Goal: Transaction & Acquisition: Book appointment/travel/reservation

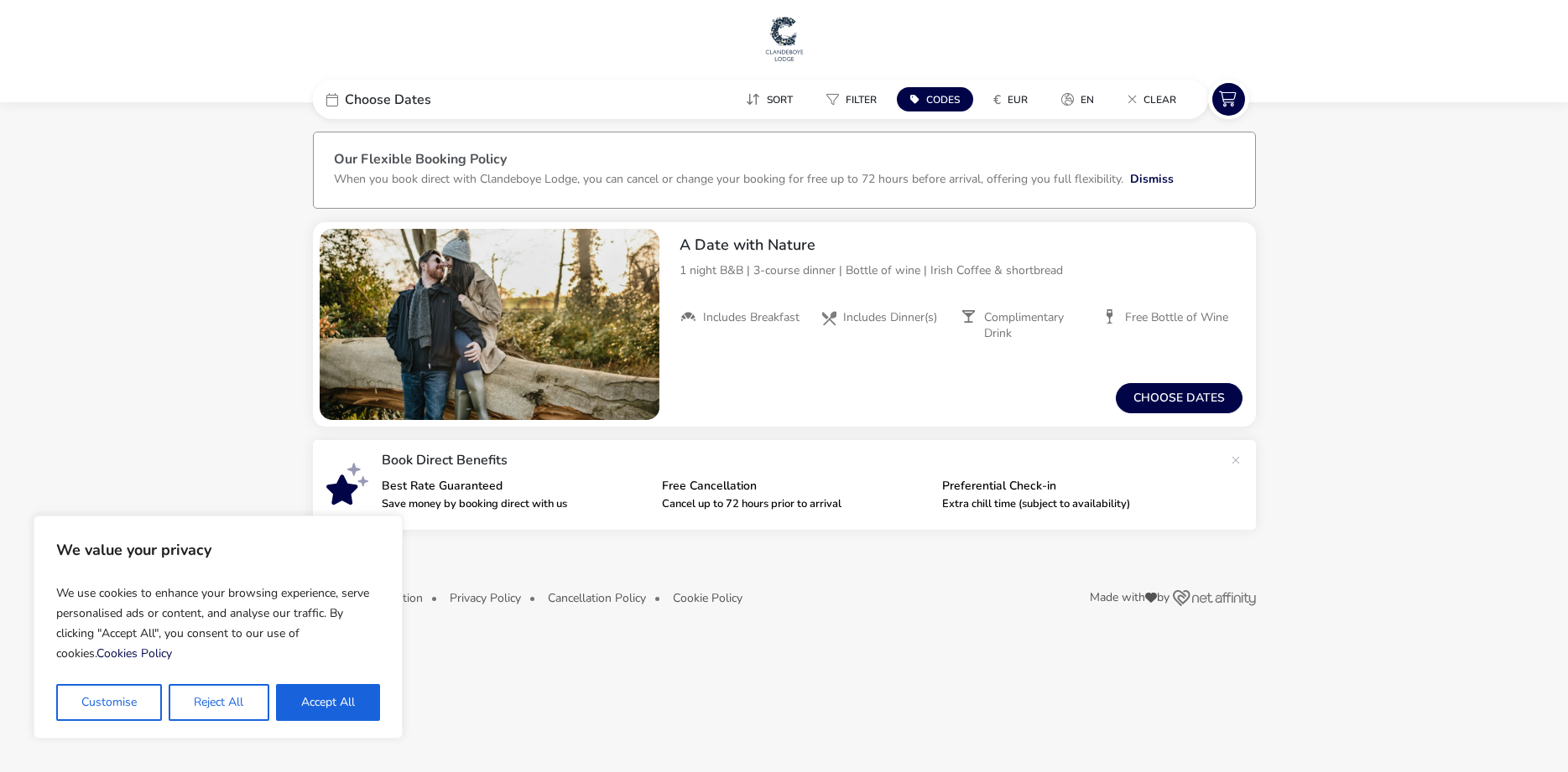
click at [392, 99] on span "Choose Dates" at bounding box center [388, 99] width 86 height 13
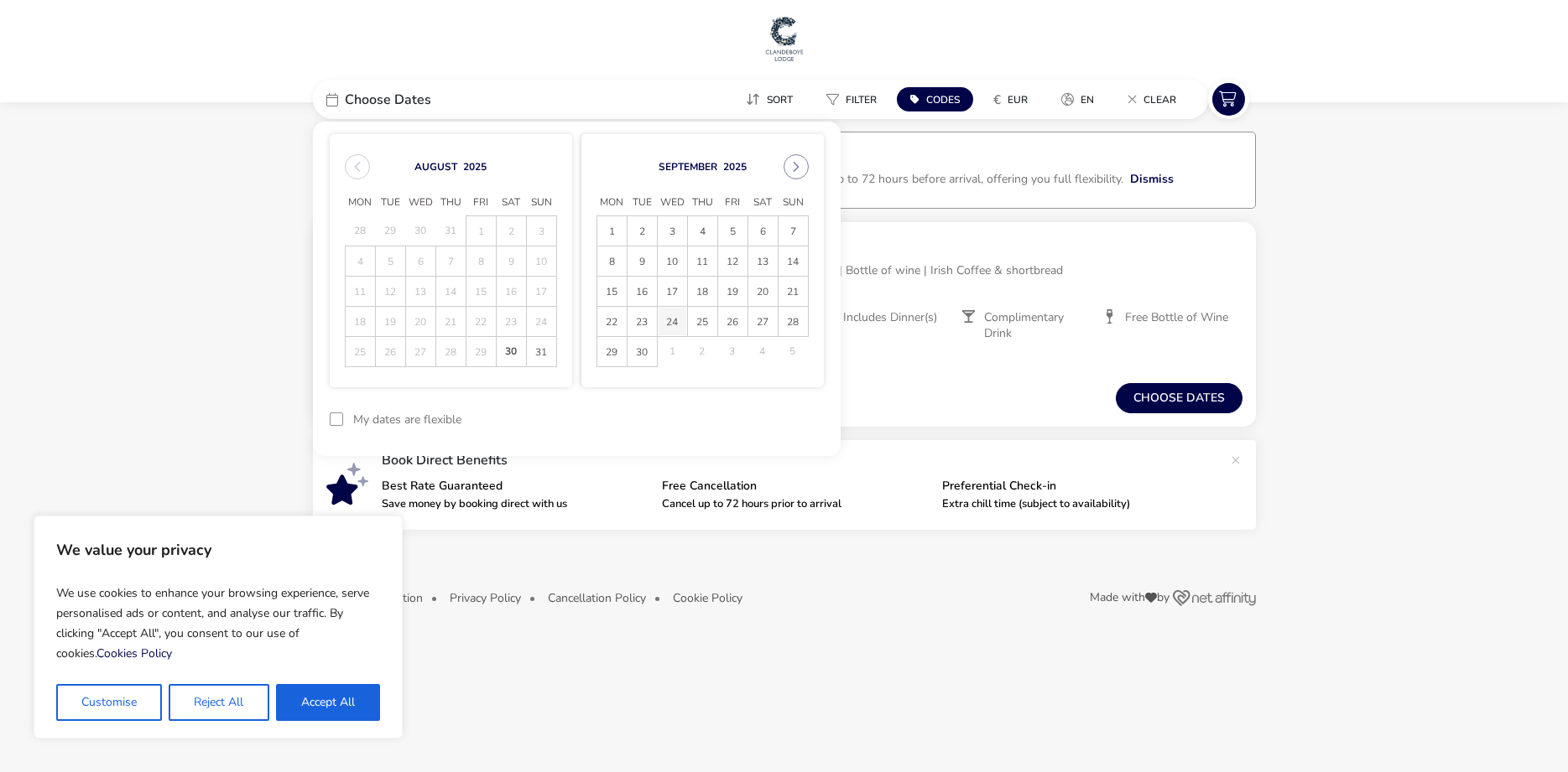
click at [670, 323] on span "24" at bounding box center [673, 322] width 30 height 30
click at [729, 323] on span "26" at bounding box center [733, 322] width 30 height 30
click at [784, 423] on button "Apply Dates" at bounding box center [772, 419] width 102 height 39
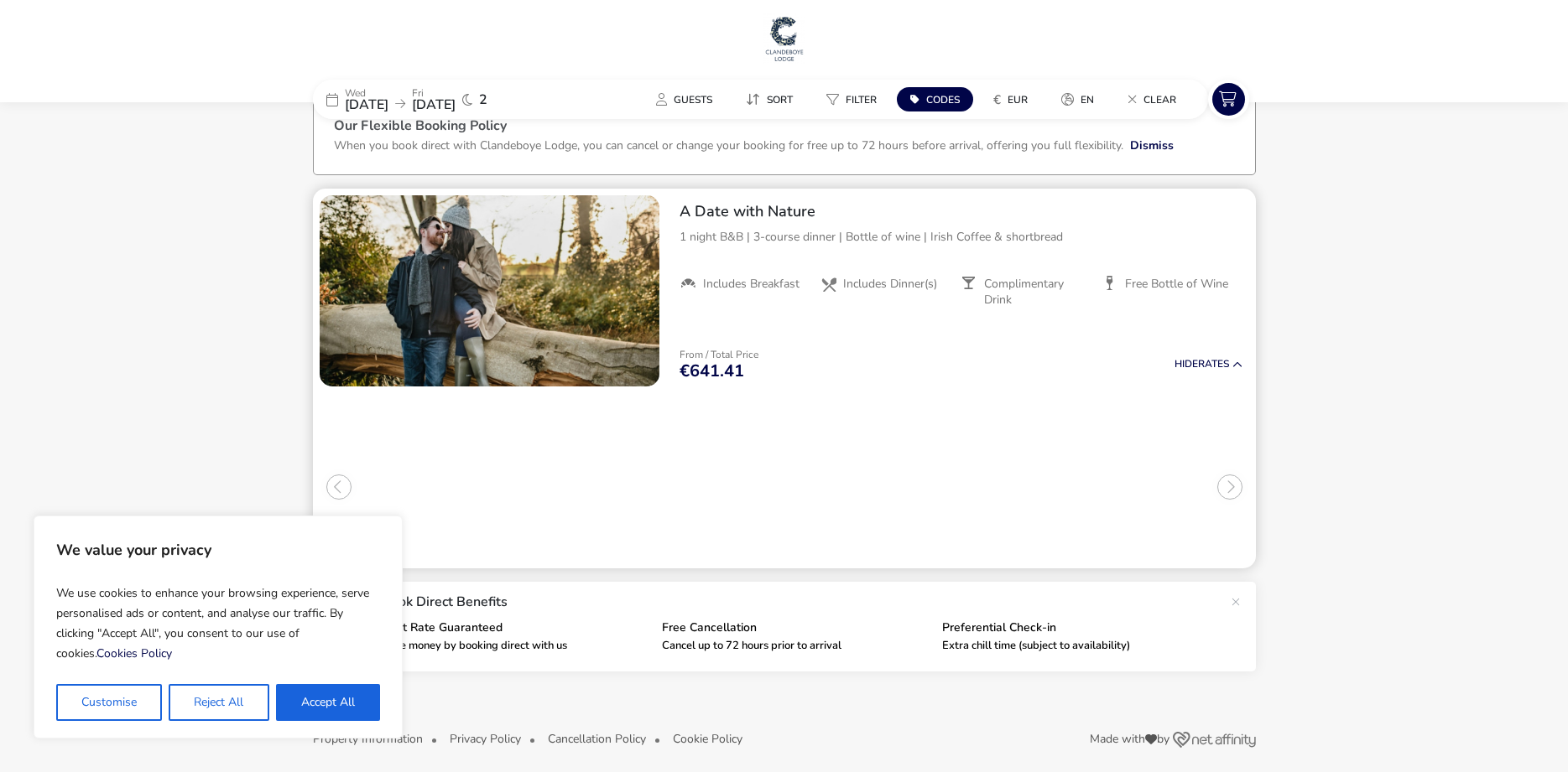
scroll to position [43, 0]
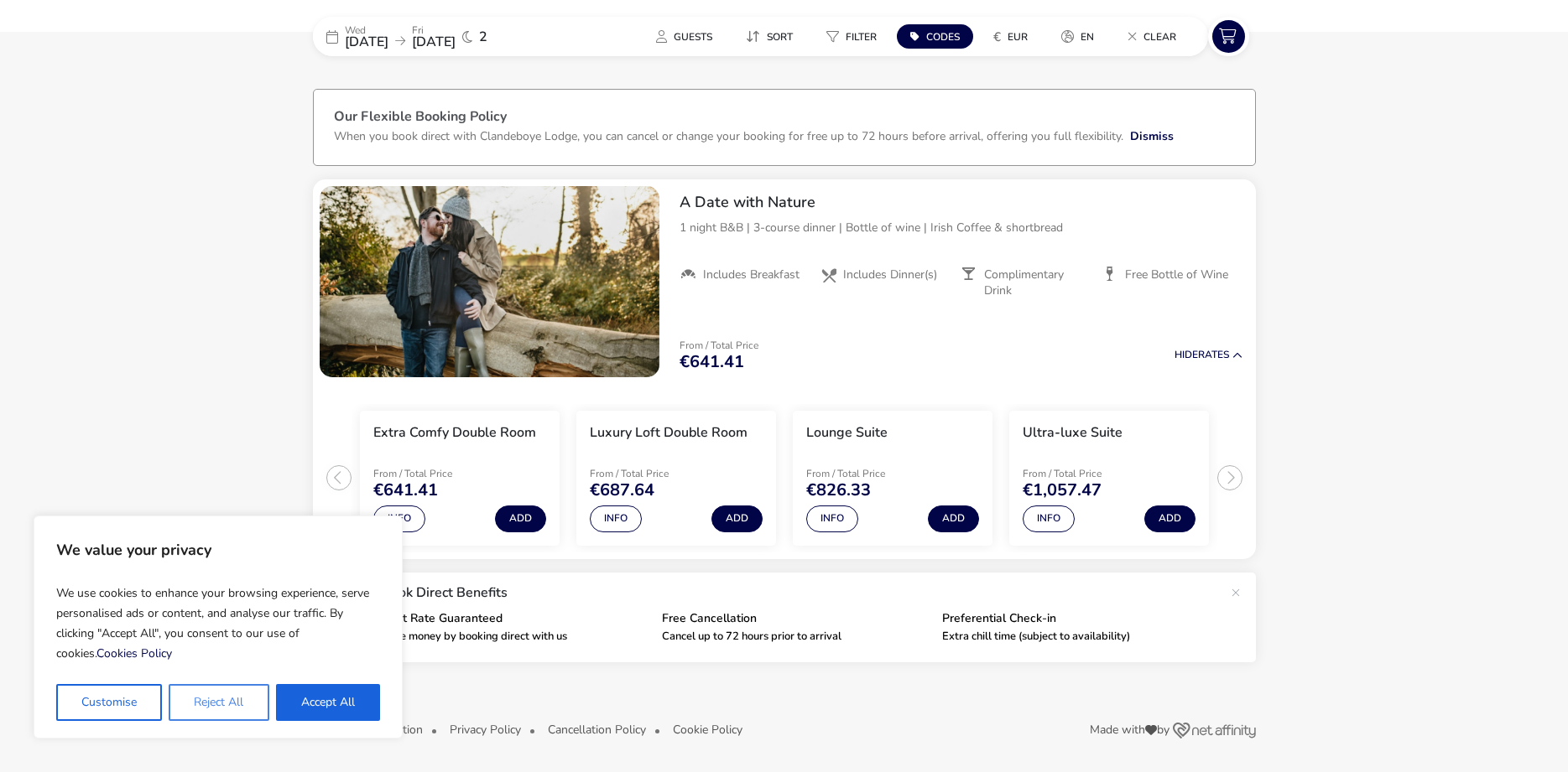
click at [221, 707] on button "Reject All" at bounding box center [218, 702] width 100 height 37
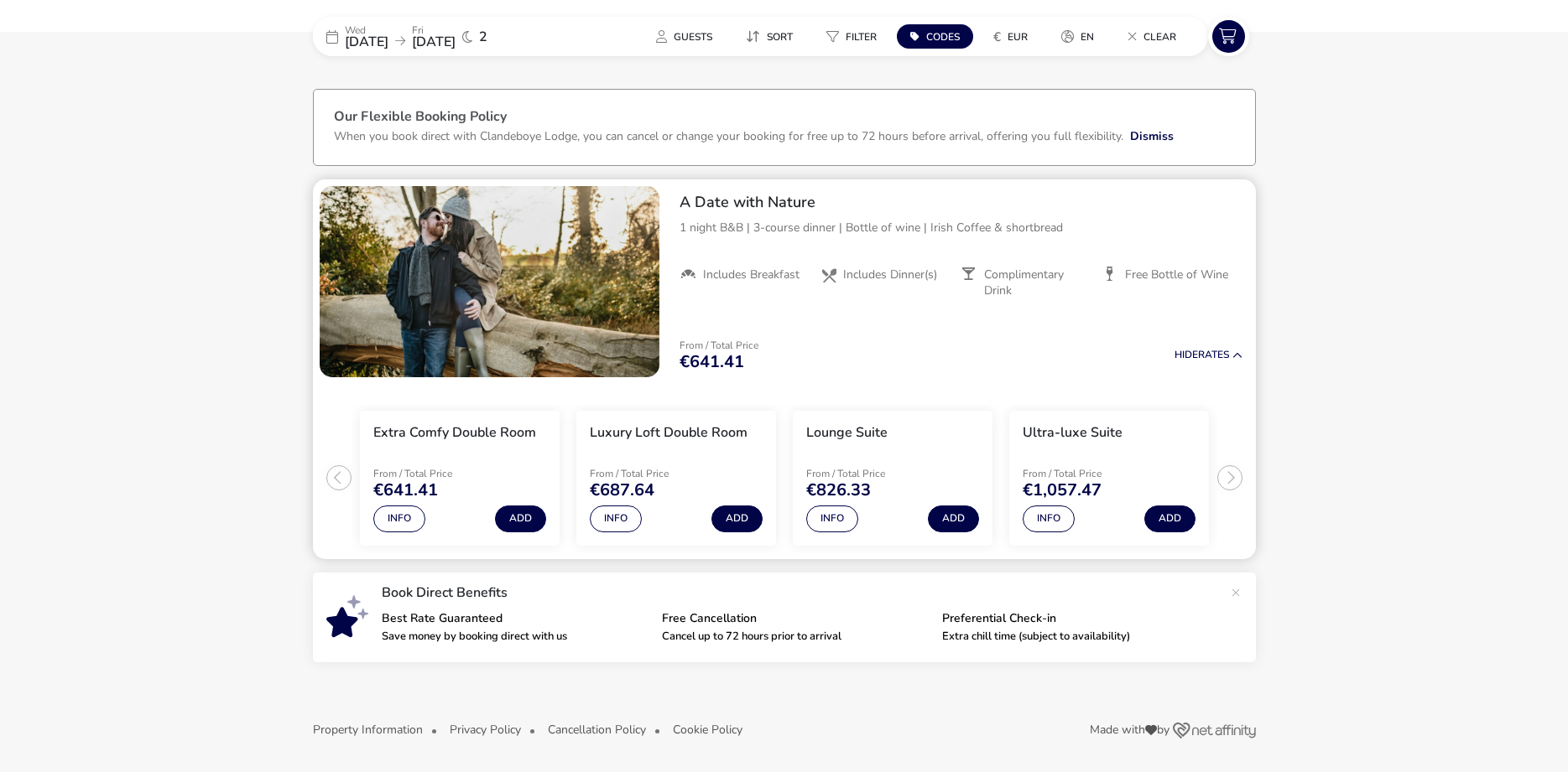
click at [340, 479] on ul "Extra Comfy Double Room From / Total Price €641.41 Info Add Luxury Loft Double …" at bounding box center [784, 471] width 943 height 175
click at [390, 513] on button "Info" at bounding box center [399, 518] width 52 height 27
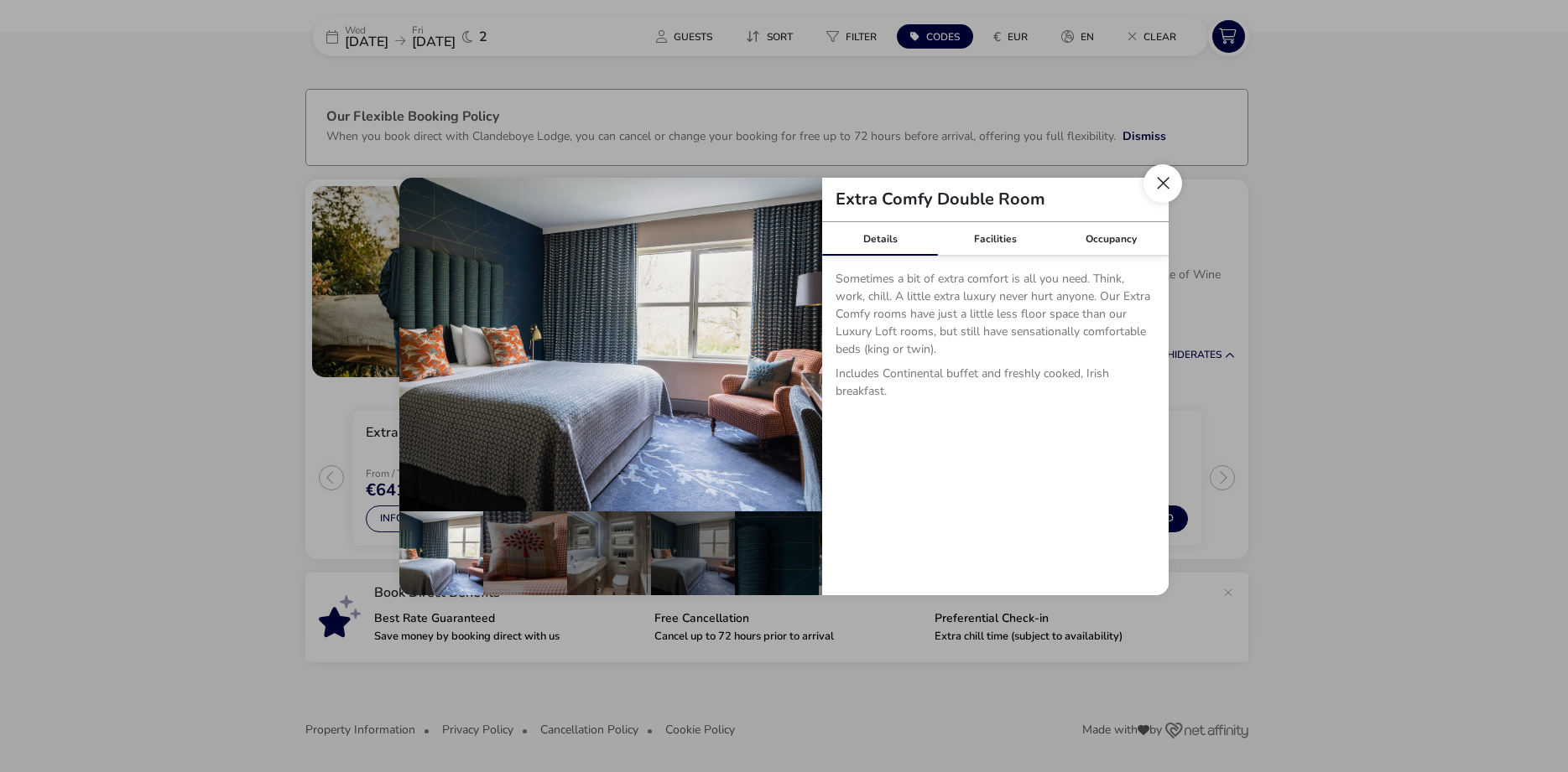
click at [1157, 188] on button "Close dialog" at bounding box center [1163, 184] width 38 height 38
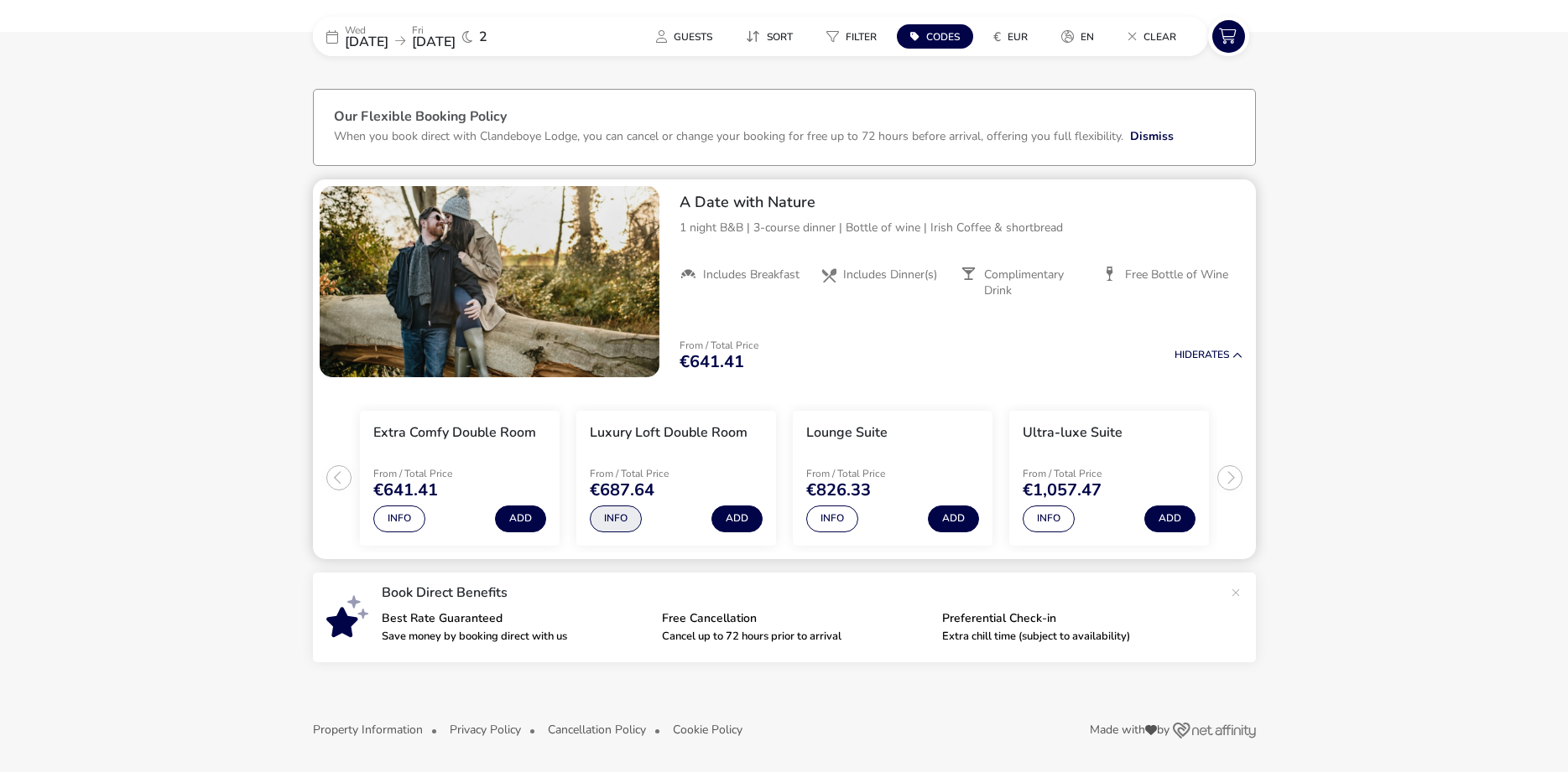
click at [624, 521] on button "Info" at bounding box center [616, 518] width 52 height 27
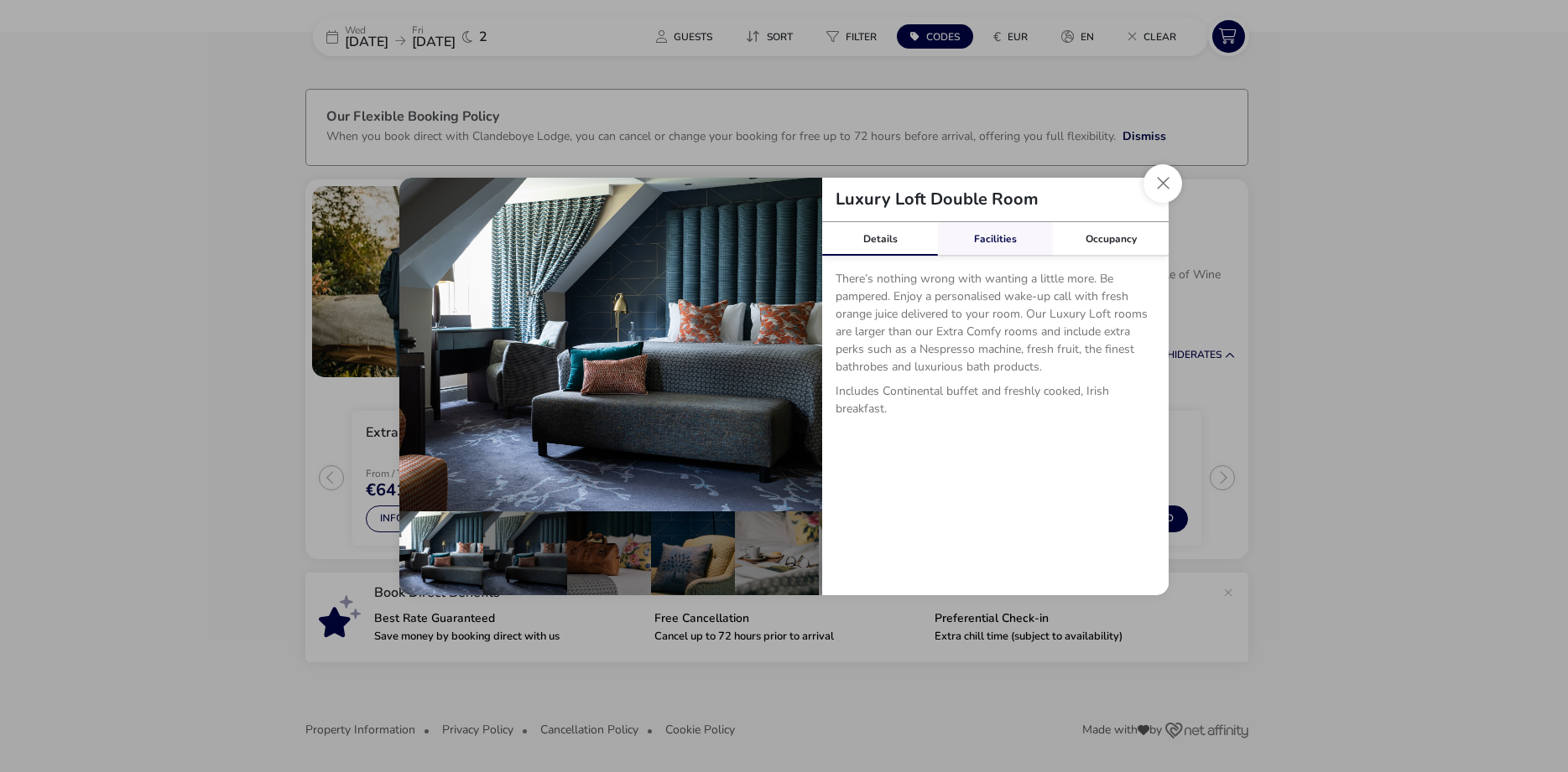
click at [988, 237] on link "Facilities" at bounding box center [995, 239] width 116 height 33
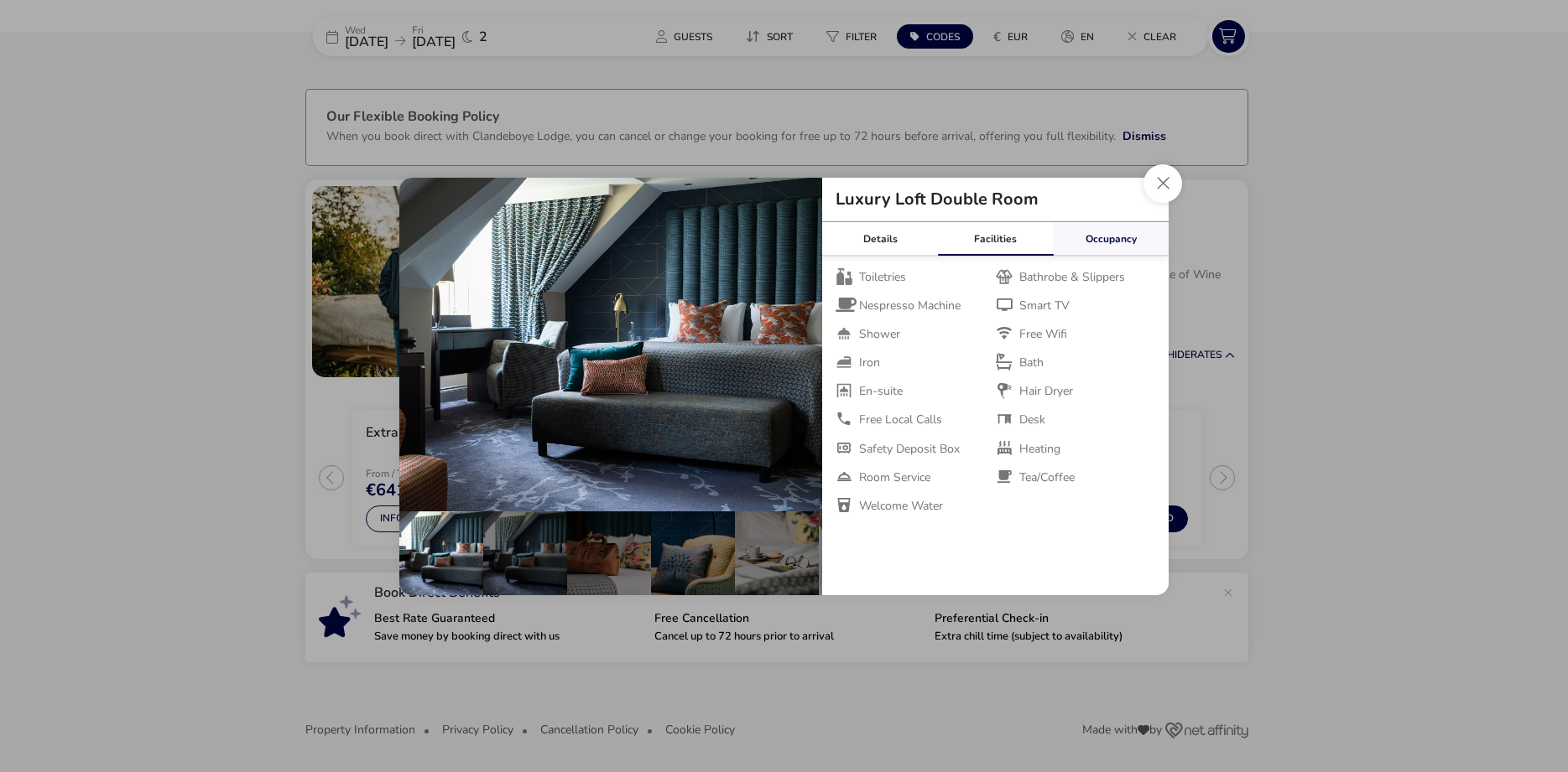
click at [1105, 241] on link "Occupancy" at bounding box center [1110, 239] width 116 height 33
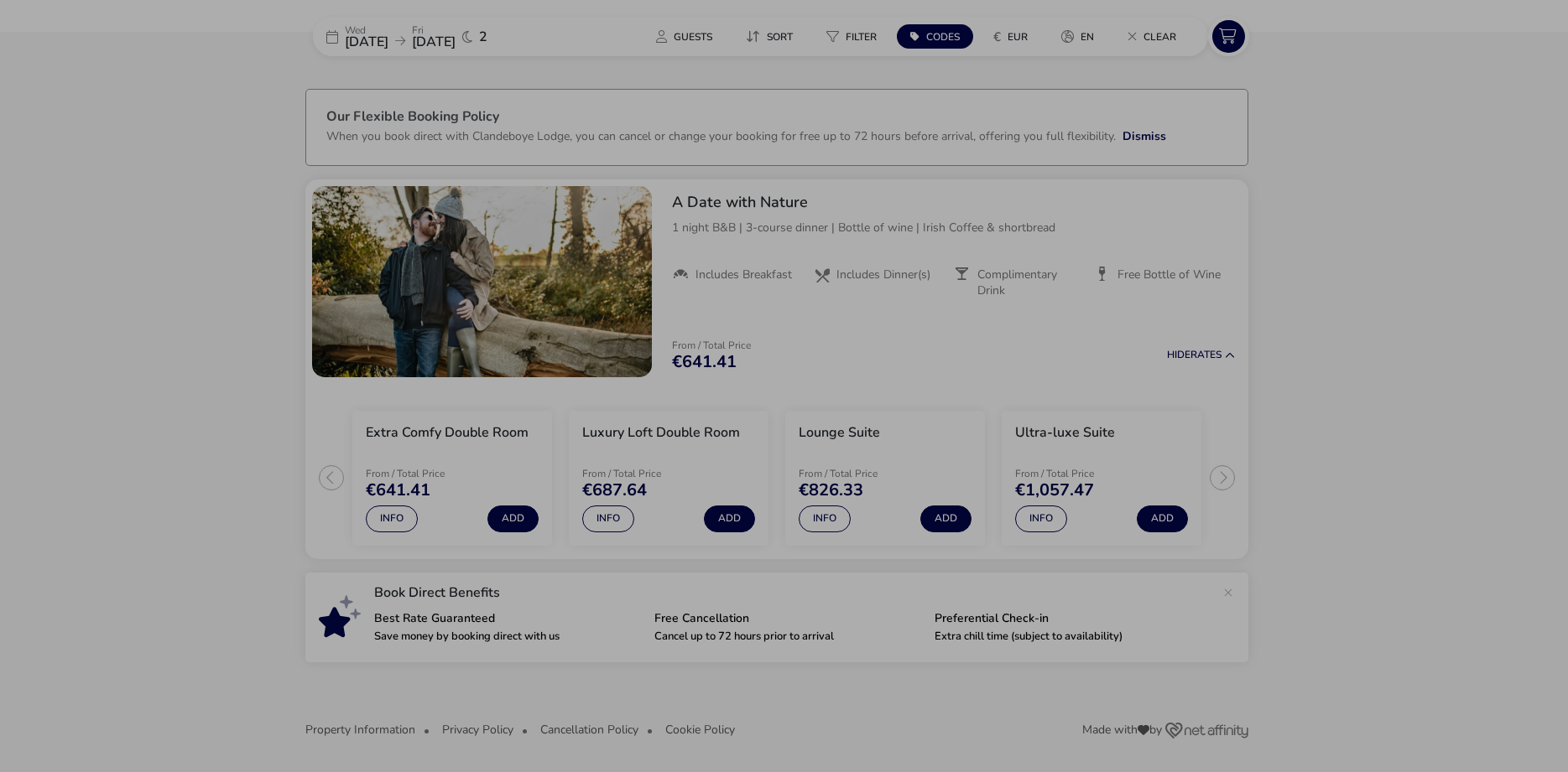
click at [251, 389] on div "Luxury Loft Double Room Details Facilities Occupancy There’s nothing wrong with…" at bounding box center [784, 386] width 1568 height 772
